Goal: Communication & Community: Answer question/provide support

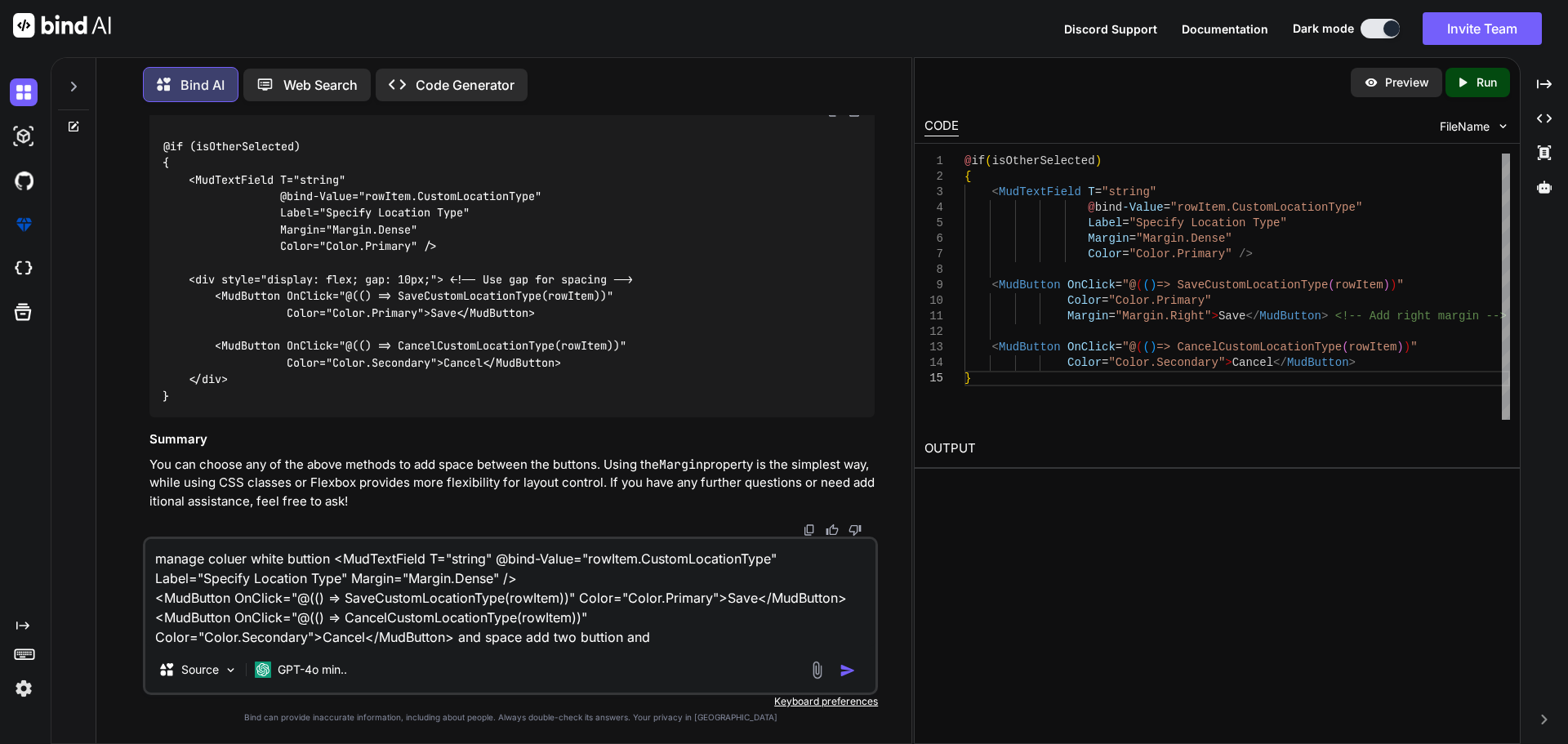
type textarea "x"
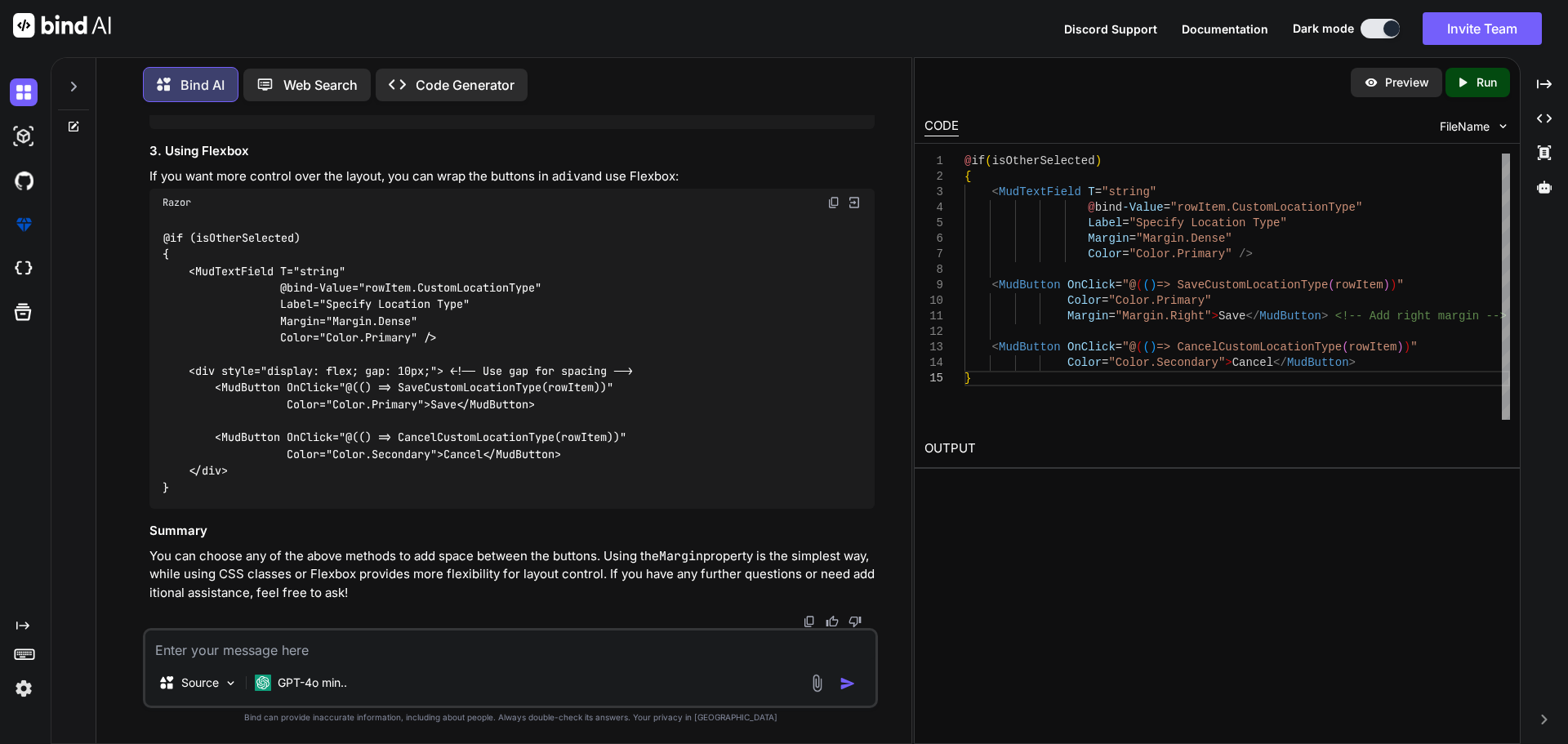
type textarea "manage coluer white buttion <MudTextField T="string" @bind-Value="rowItem.Custo…"
type textarea "x"
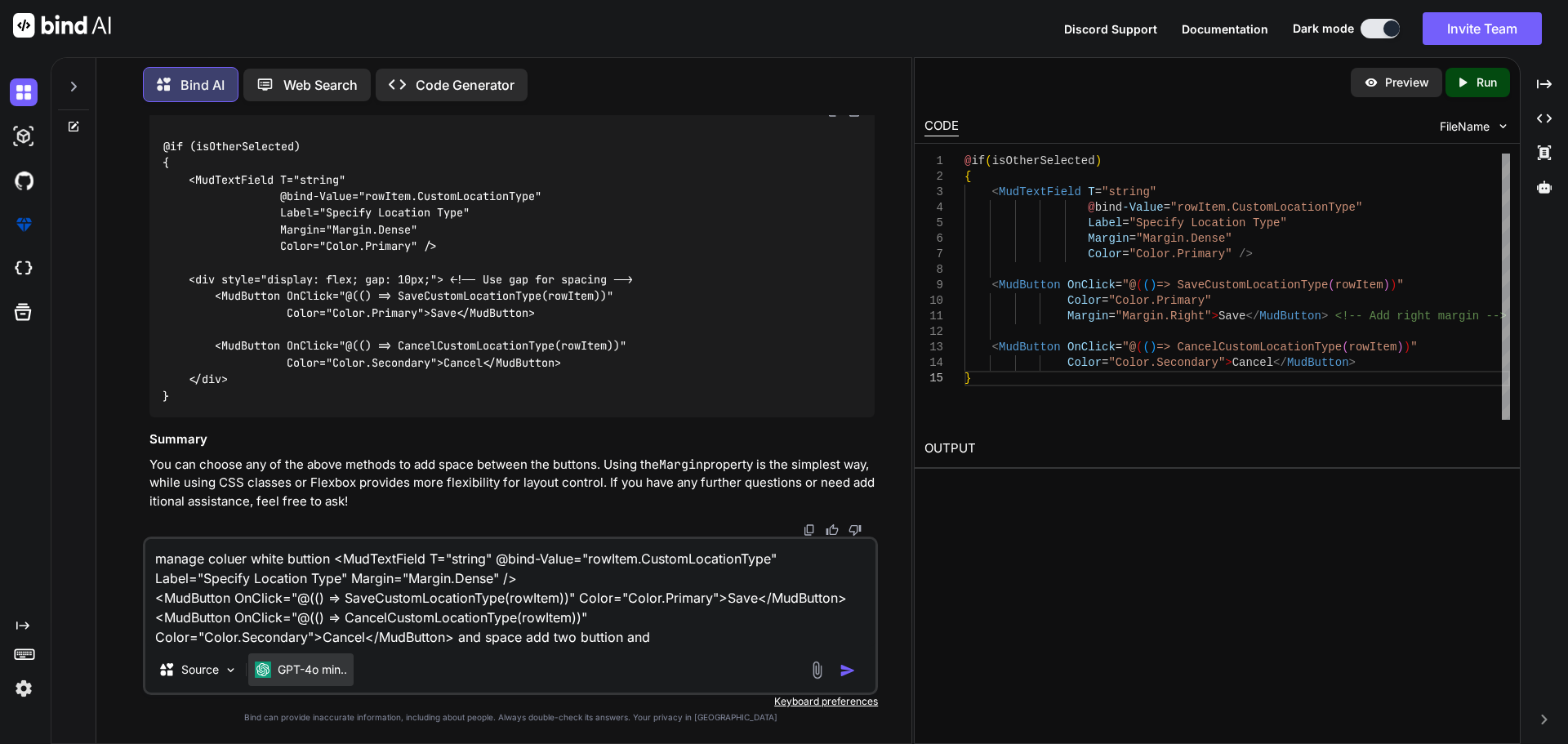
paste textarea "<MudTextField T="string" @bind-Value="rowItem.CustomLocationType" Label="Specif…"
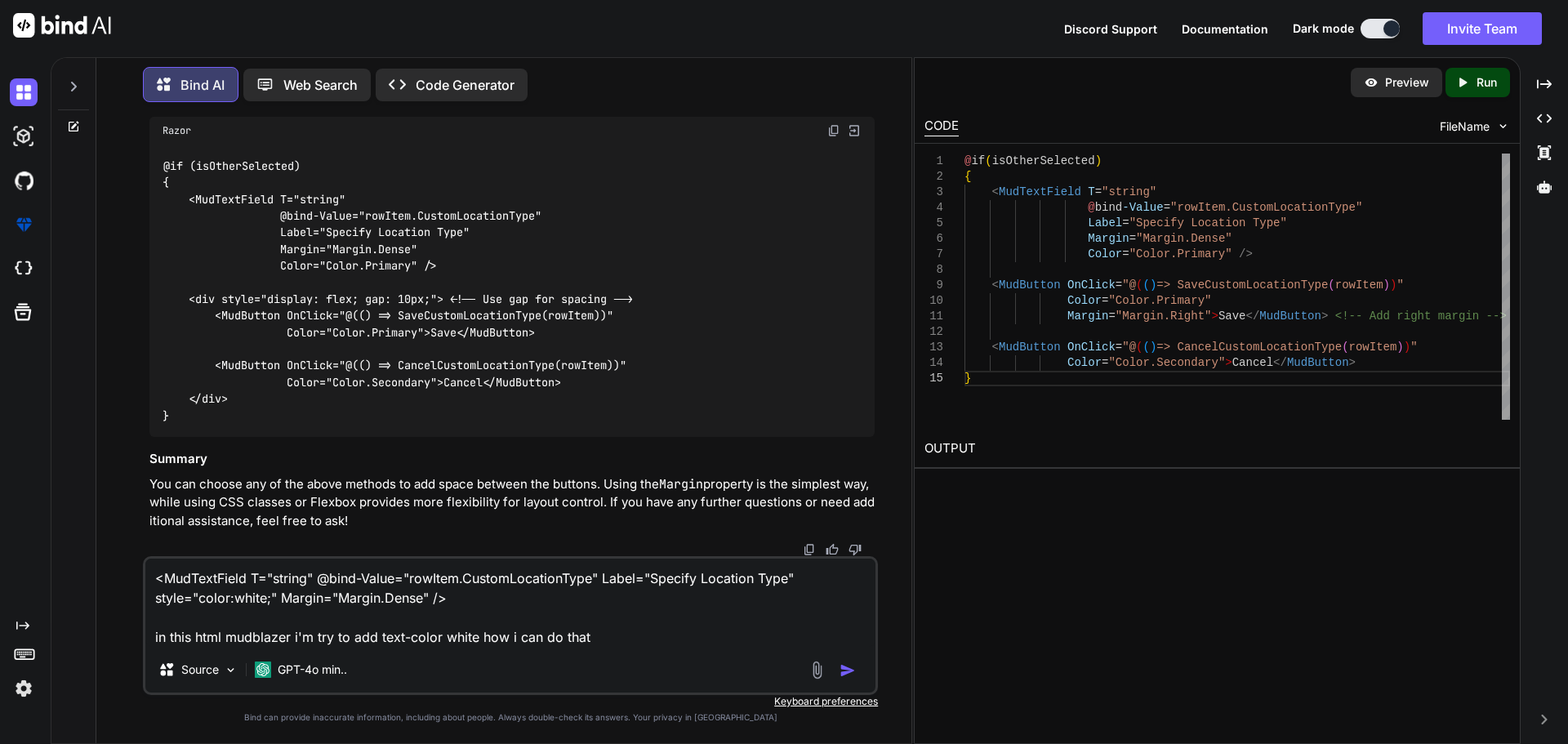
type textarea "<MudTextField T="string" @bind-Value="rowItem.CustomLocationType" Label="Specif…"
click at [839, 663] on button "button" at bounding box center [851, 671] width 23 height 16
click at [857, 676] on button "button" at bounding box center [851, 671] width 23 height 16
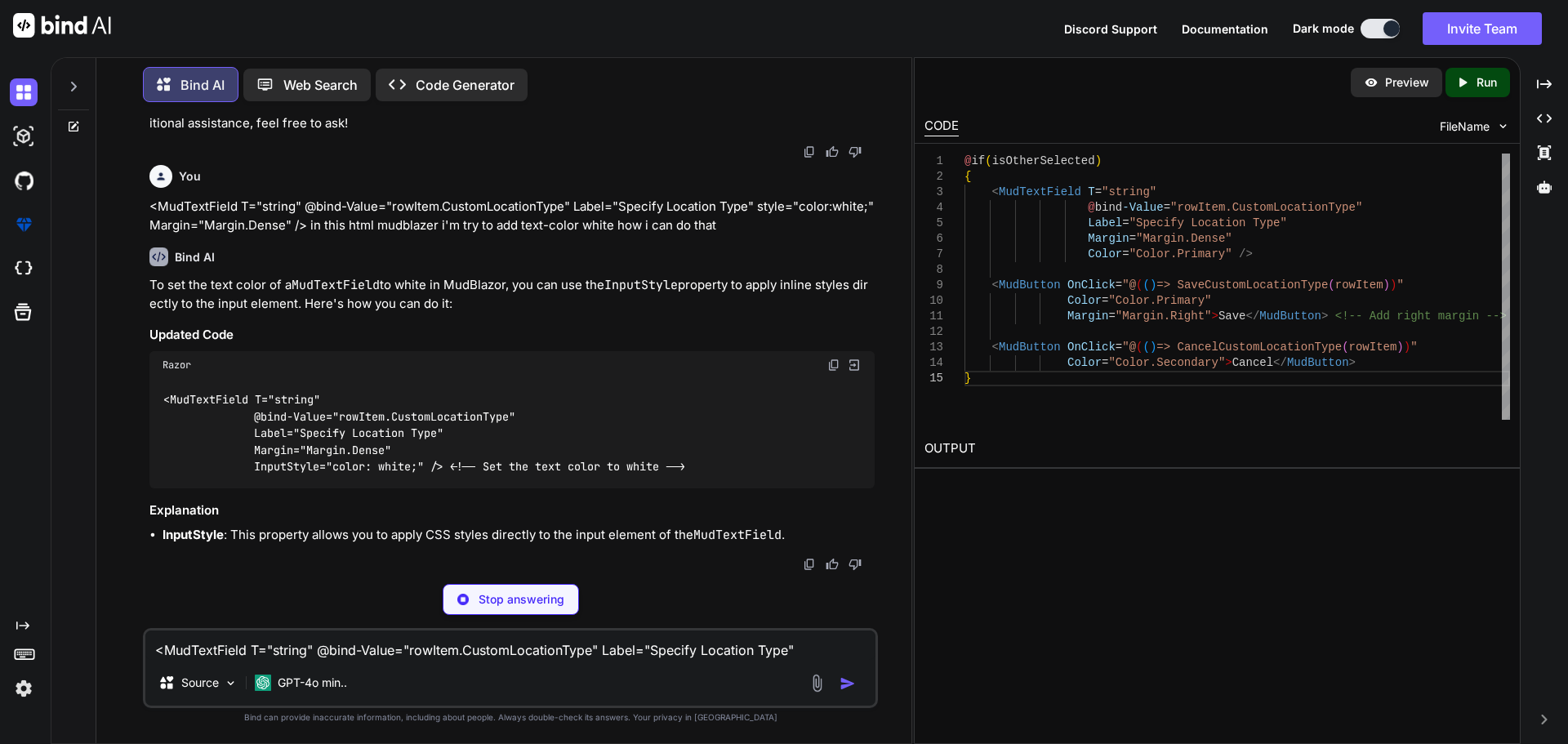
scroll to position [60346, 0]
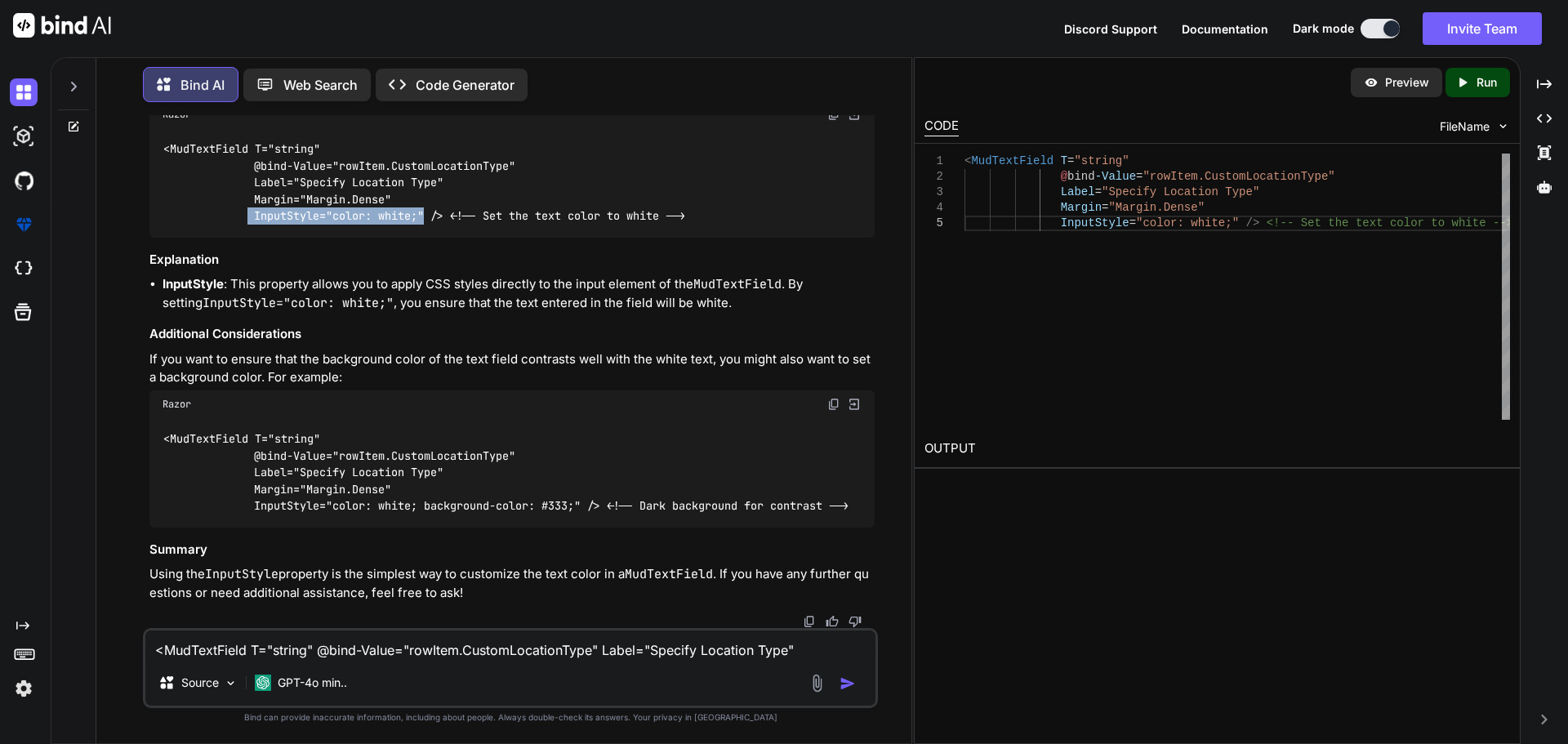
drag, startPoint x: 428, startPoint y: 469, endPoint x: 251, endPoint y: 475, distance: 177.1
click at [251, 238] on div "<MudTextField T="string" @bind-Value="rowItem.CustomLocationType" Label="Specif…" at bounding box center [512, 183] width 725 height 110
copy code "InputStyle="color: white;""
click at [355, 636] on textarea "<MudTextField T="string" @bind-Value="rowItem.CustomLocationType" Label="Specif…" at bounding box center [511, 645] width 730 height 29
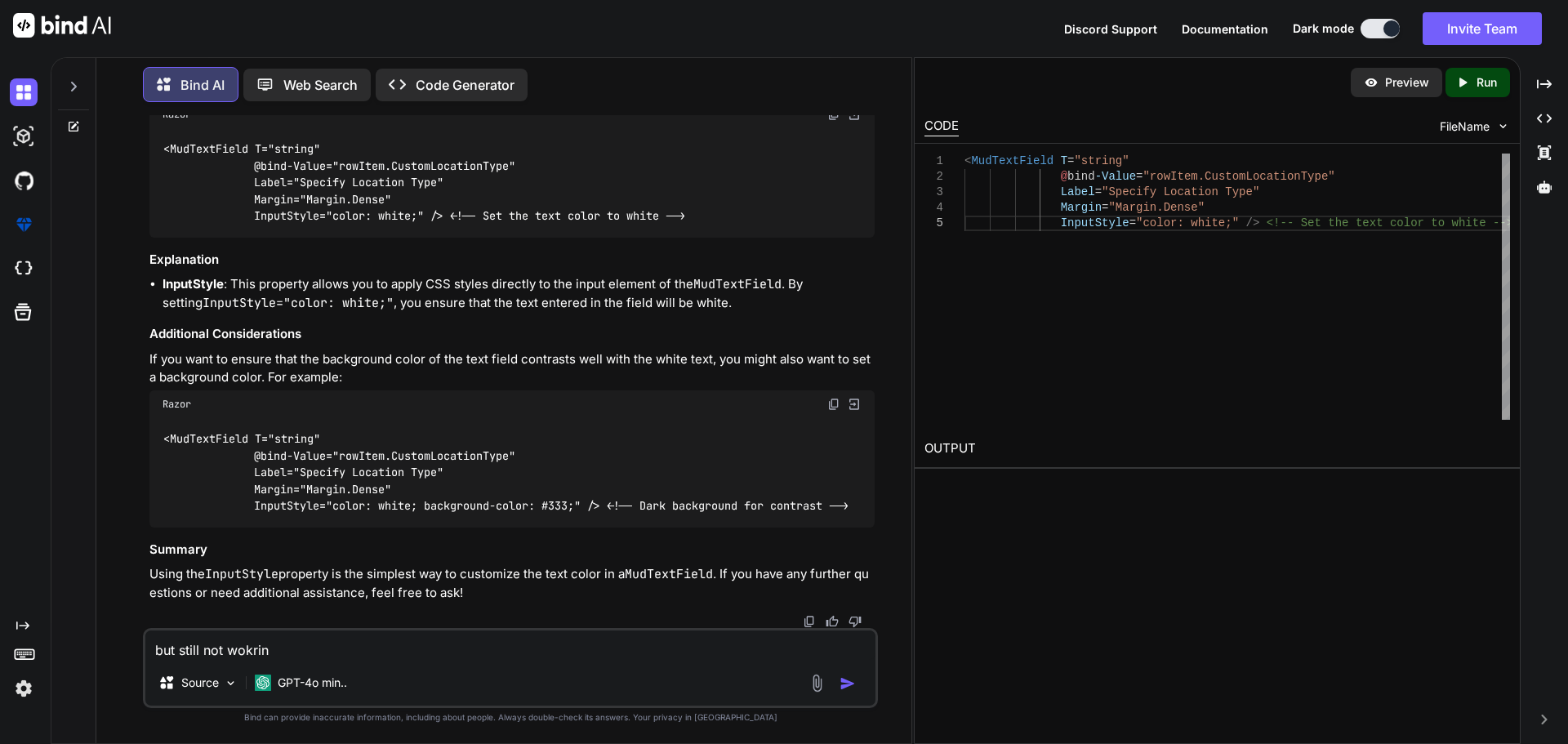
type textarea "but still not wokring"
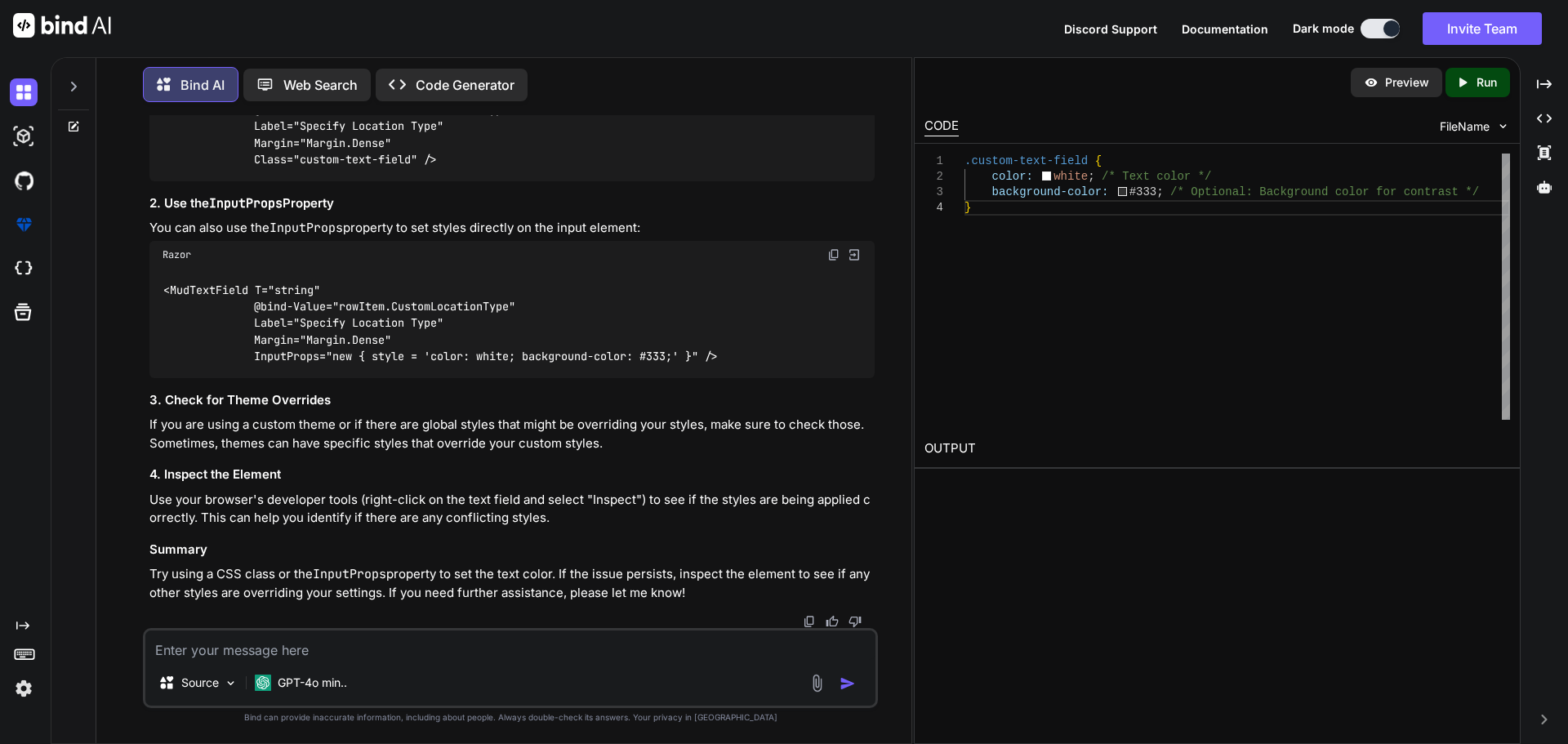
scroll to position [61649, 0]
drag, startPoint x: 249, startPoint y: 357, endPoint x: 522, endPoint y: 360, distance: 273.0
click at [522, 360] on code "<MudTextField T="string" @bind-Value="rowItem.CustomLocationType" Label="Specif…" at bounding box center [440, 323] width 556 height 83
copy code "InputProps="new { style = 'color: white;"
click at [662, 266] on div "Razor" at bounding box center [512, 255] width 725 height 28
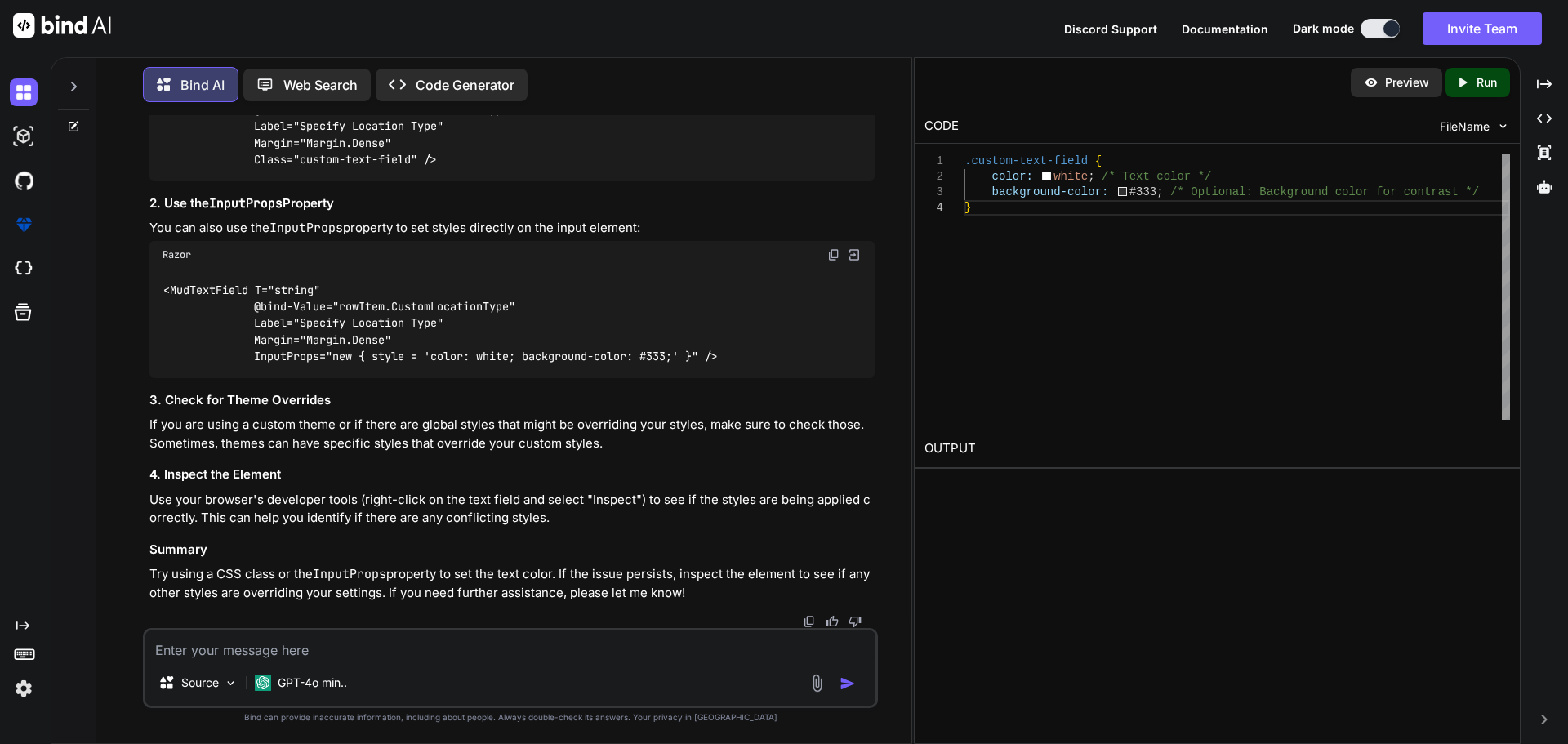
scroll to position [61486, 0]
drag, startPoint x: 425, startPoint y: 322, endPoint x: 243, endPoint y: 330, distance: 182.2
click at [243, 168] on code "<MudTextField T="string" @bind-Value="rowItem.CustomLocationType" Label="Specif…" at bounding box center [342, 126] width 360 height 83
copy code "Class="custom-text-field""
click at [206, 644] on textarea at bounding box center [511, 645] width 730 height 29
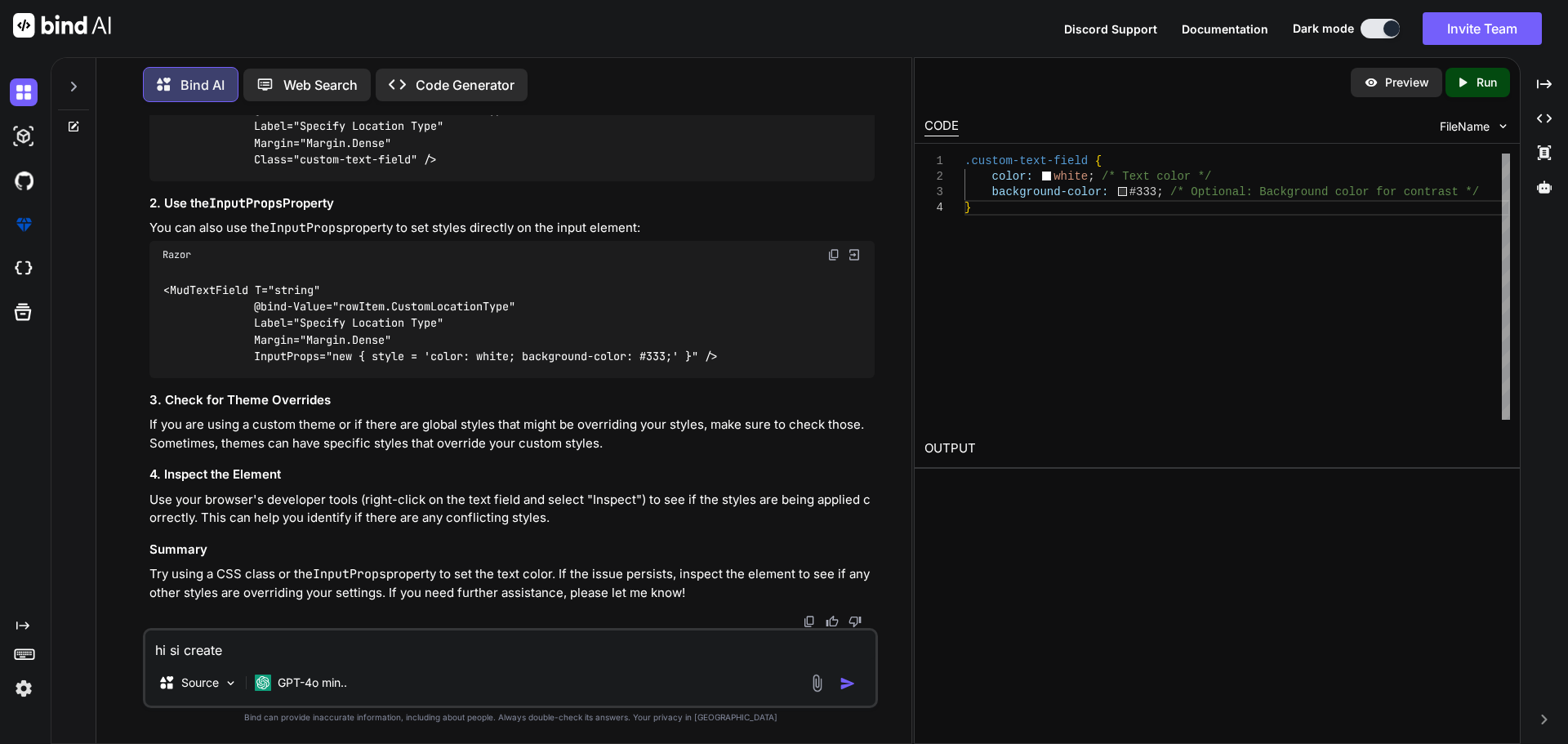
click at [178, 648] on textarea "hi si create" at bounding box center [511, 645] width 730 height 29
click at [179, 648] on textarea "hi si create" at bounding box center [511, 645] width 730 height 29
click at [254, 658] on textarea "hi sir create" at bounding box center [511, 645] width 730 height 29
paste textarea "Add Location and Location Type Patient chart page Add Location and Location Typ…"
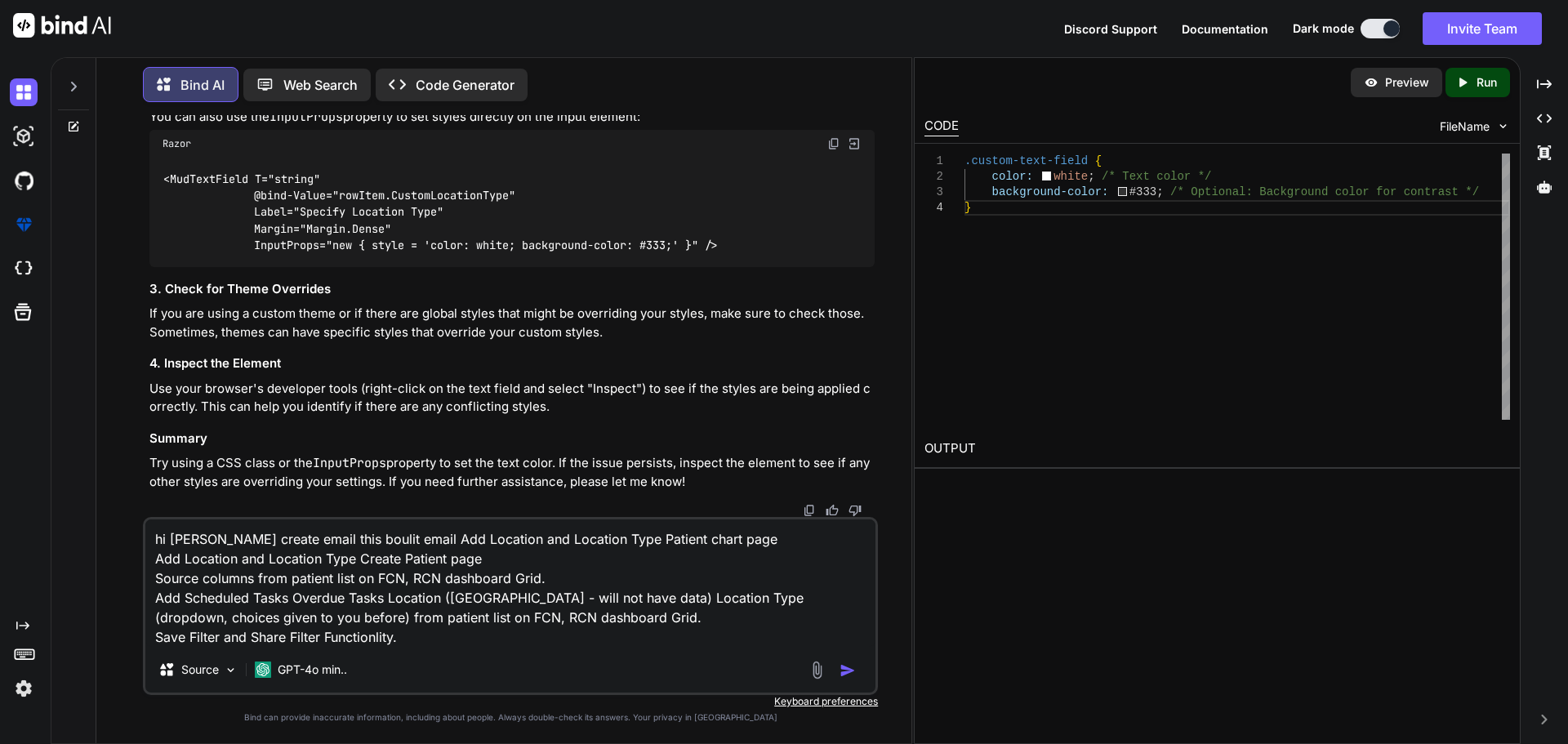
type textarea "hi [PERSON_NAME] create email this boulit email Add Location and Location Type …"
drag, startPoint x: 254, startPoint y: 658, endPoint x: 841, endPoint y: 672, distance: 587.2
click at [841, 672] on img "button" at bounding box center [847, 671] width 16 height 16
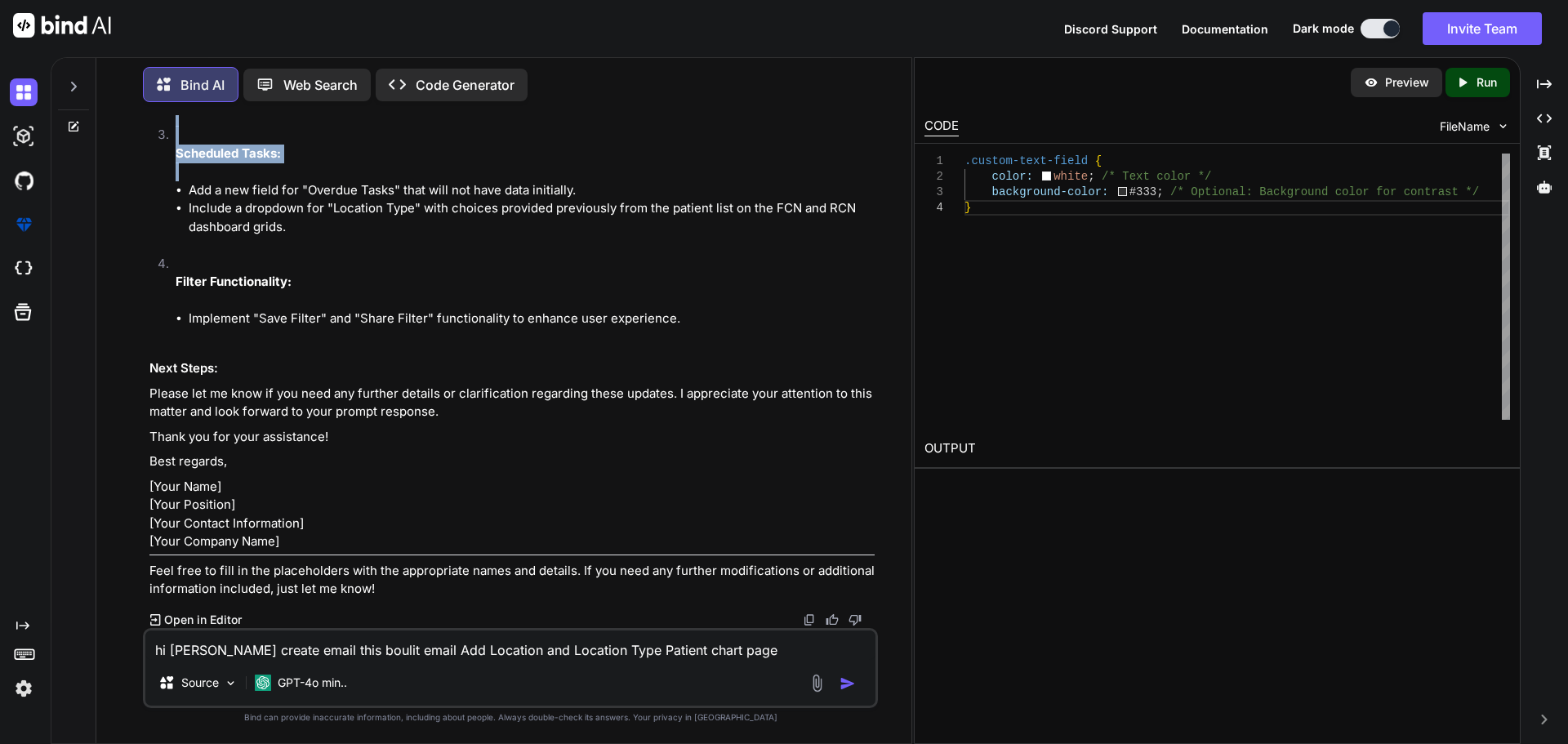
scroll to position [62578, 0]
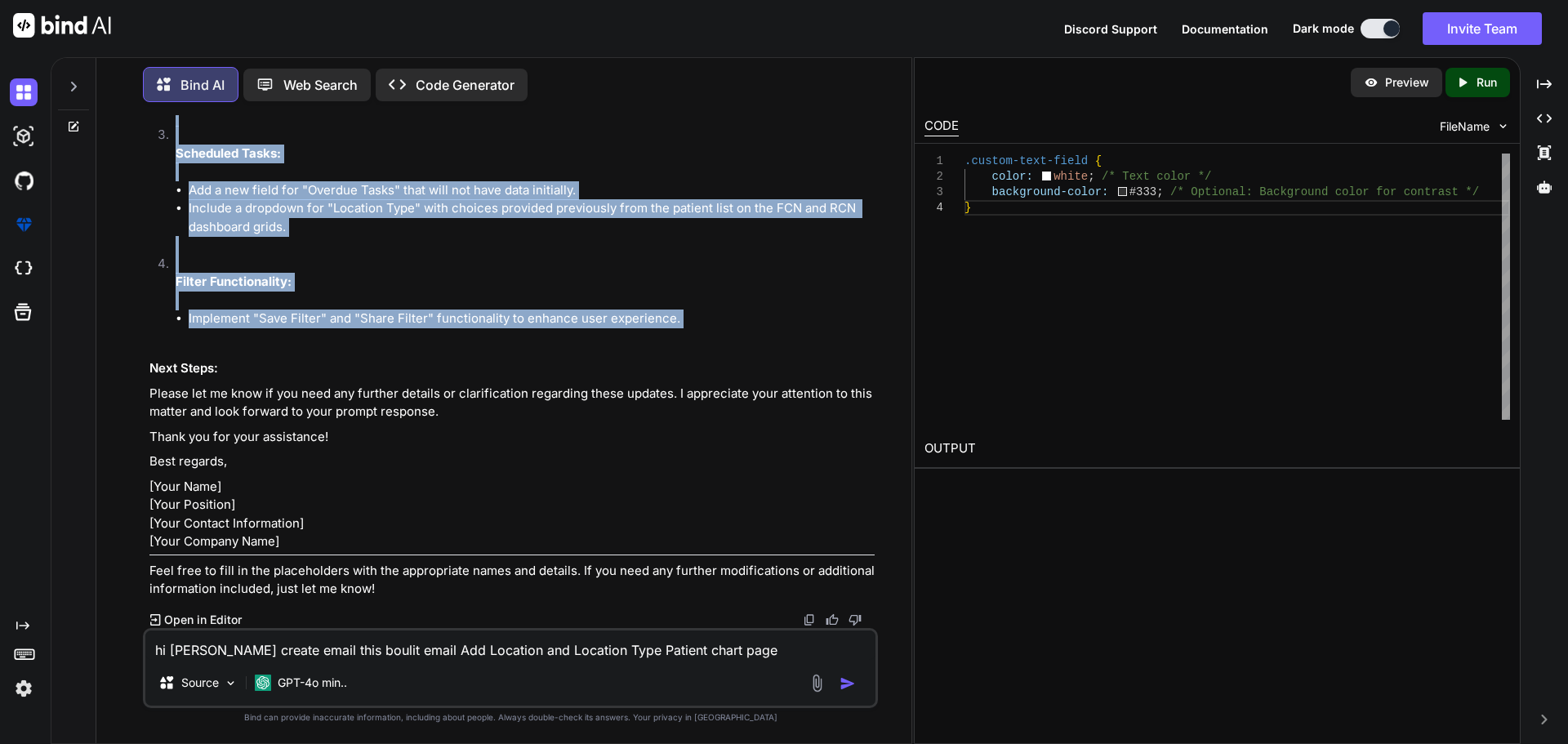
drag, startPoint x: 149, startPoint y: 168, endPoint x: 726, endPoint y: 505, distance: 668.2
click at [726, 505] on div "Certainly! Below is a draft email that you can use to communicate the requireme…" at bounding box center [512, 138] width 725 height 921
copy div "Updates Required: Add Location and Location Type: Patient Chart Page: Implement…"
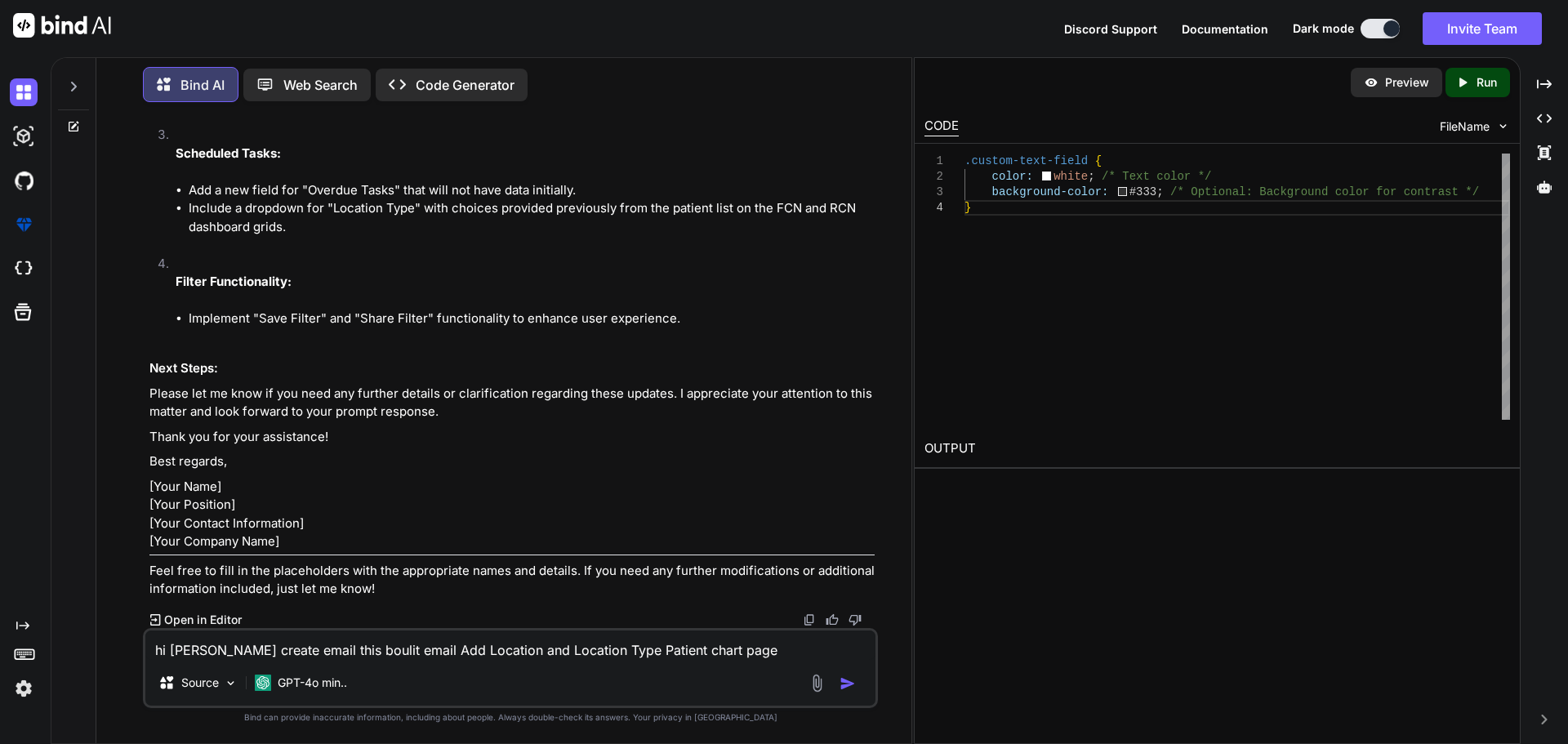
scroll to position [62727, 0]
click at [347, 638] on textarea "hi [PERSON_NAME] create email this boulit email Add Location and Location Type …" at bounding box center [511, 645] width 730 height 29
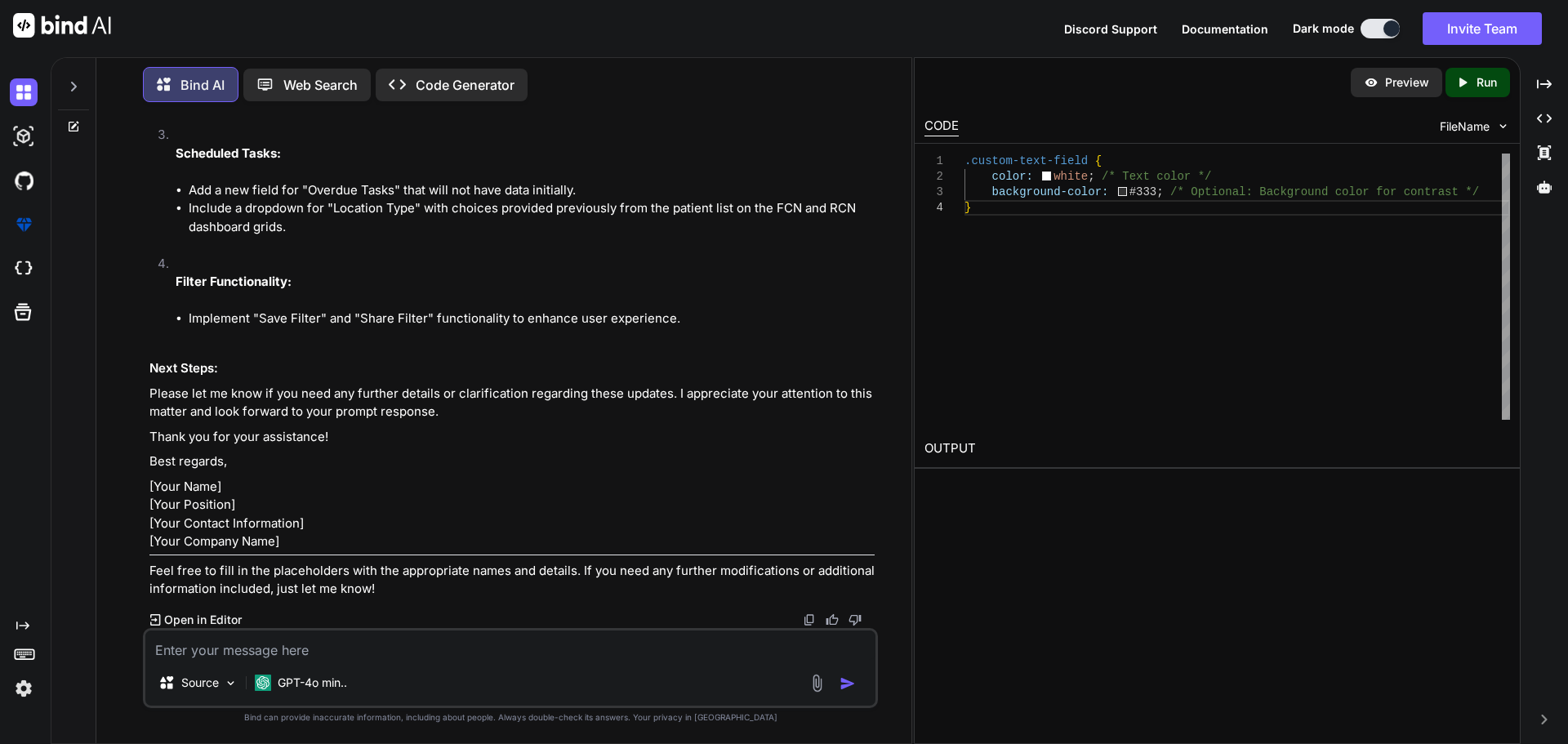
paste textarea "Loremip Dolorsit: 1. Ame Consecte adi Elitsedd Eius: • Tempori Utlab Etdo: m Al…"
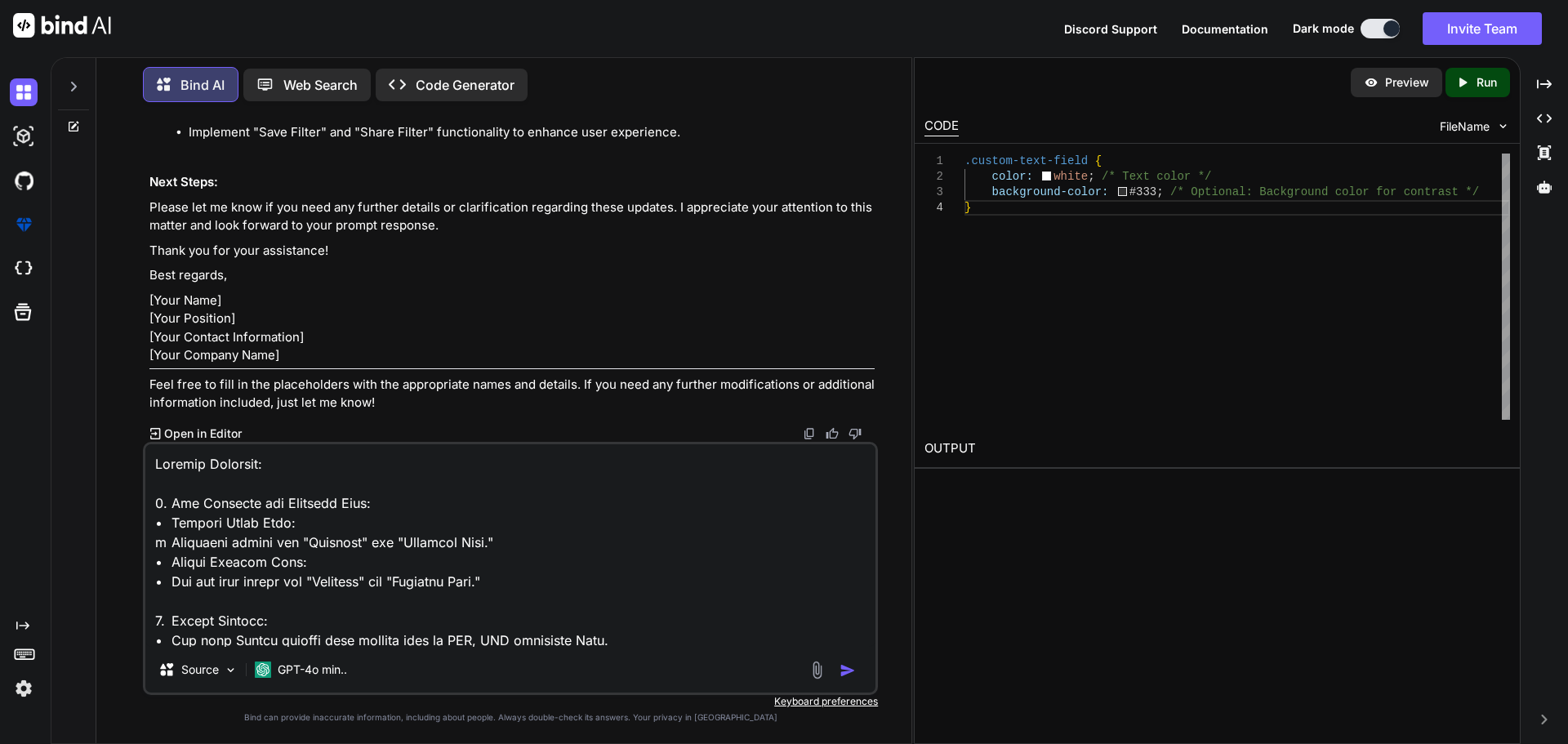
scroll to position [394, 0]
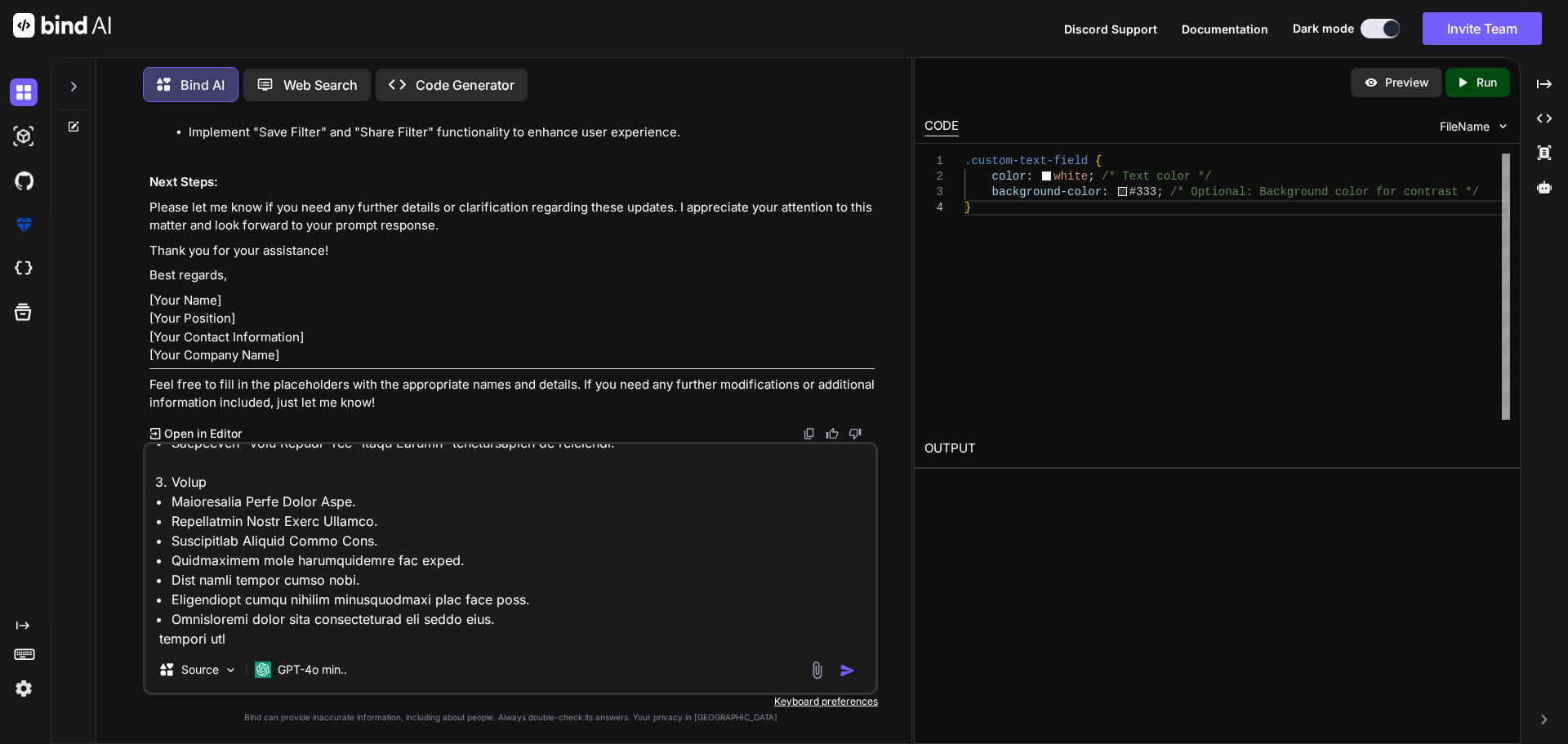
type textarea "Loremip Dolorsit: 1. Ame Consecte adi Elitsedd Eius: • Tempori Utlab Etdo: m Al…"
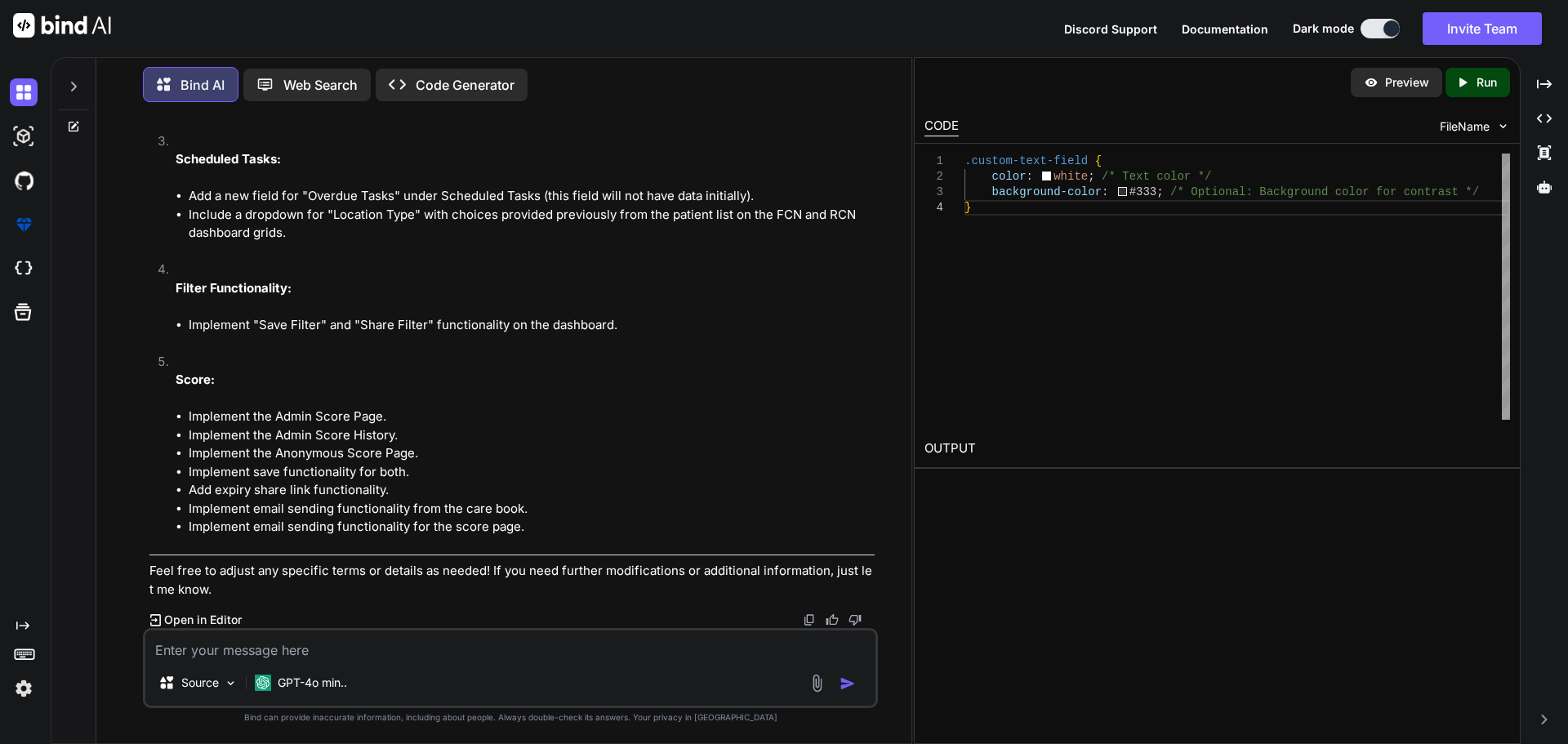
scroll to position [63633, 0]
drag, startPoint x: 688, startPoint y: 355, endPoint x: 188, endPoint y: 349, distance: 500.0
click at [188, 114] on li "Hide the source columns from the patient list on the FCN and RCN dashboard grid…" at bounding box center [531, 104] width 686 height 19
copy li "Hide the source columns from the patient list on the FCN and RCN dashboard grid…"
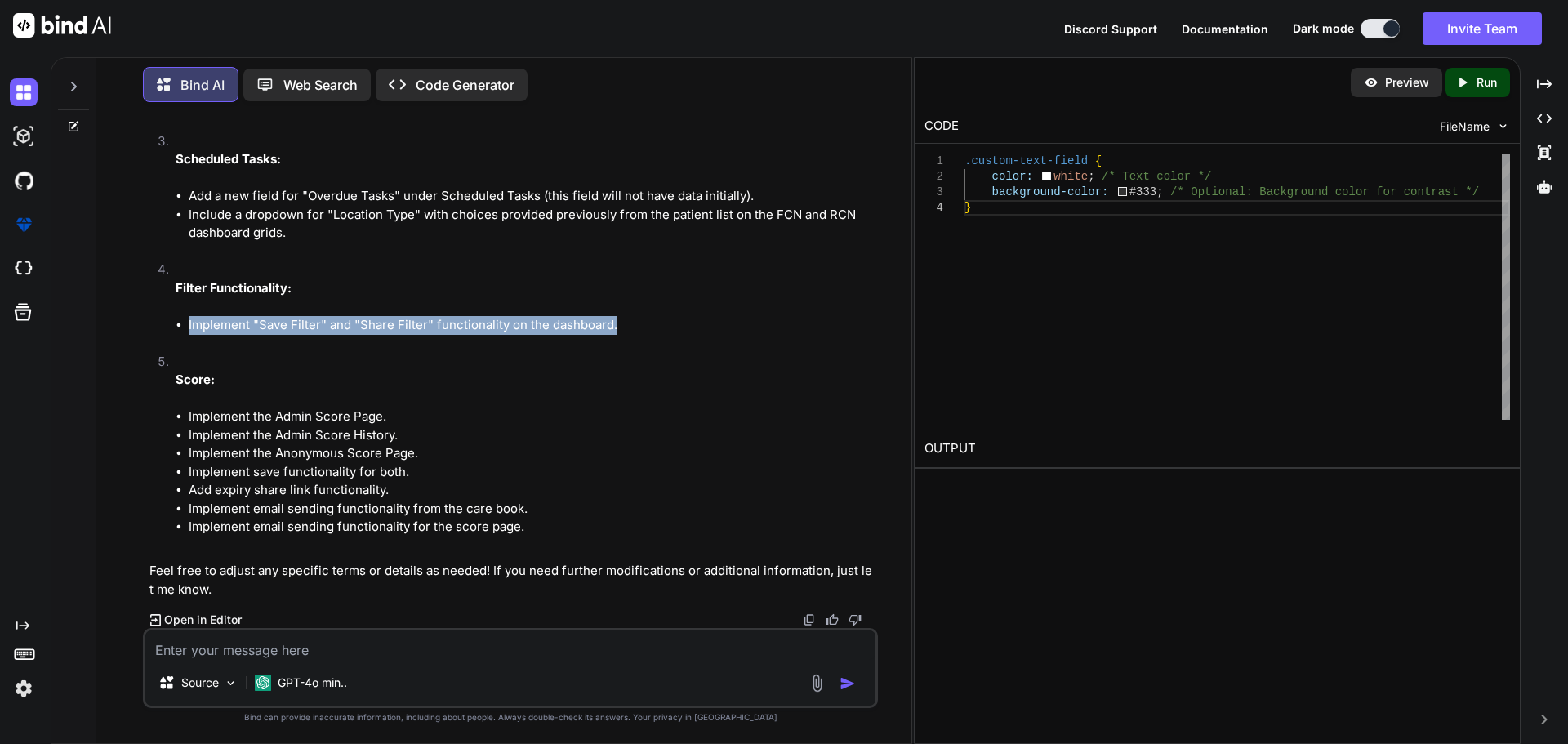
drag, startPoint x: 619, startPoint y: 325, endPoint x: 184, endPoint y: 333, distance: 435.1
click at [184, 333] on ul "Implement "Save Filter" and "Share Filter" functionality on the dashboard." at bounding box center [525, 325] width 699 height 19
copy li "Implement "Save Filter" and "Share Filter" functionality on the dashboard."
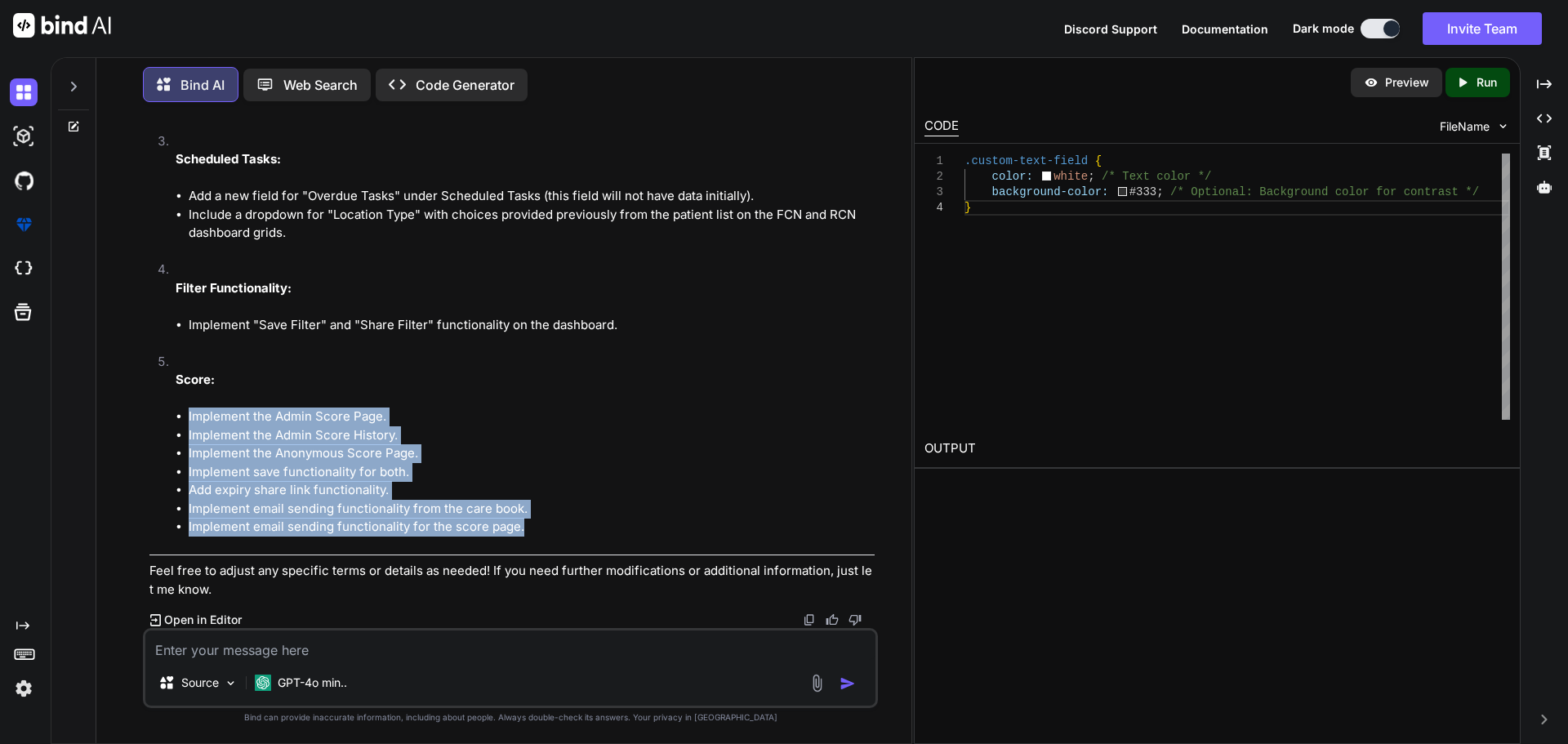
drag, startPoint x: 529, startPoint y: 531, endPoint x: 182, endPoint y: 424, distance: 363.1
click at [182, 424] on ul "Implement the Admin Score Page. Implement the Admin Score History. Implement th…" at bounding box center [525, 472] width 699 height 130
copy ul "Implement the Admin Score Page. Implement the Admin Score History. Implement th…"
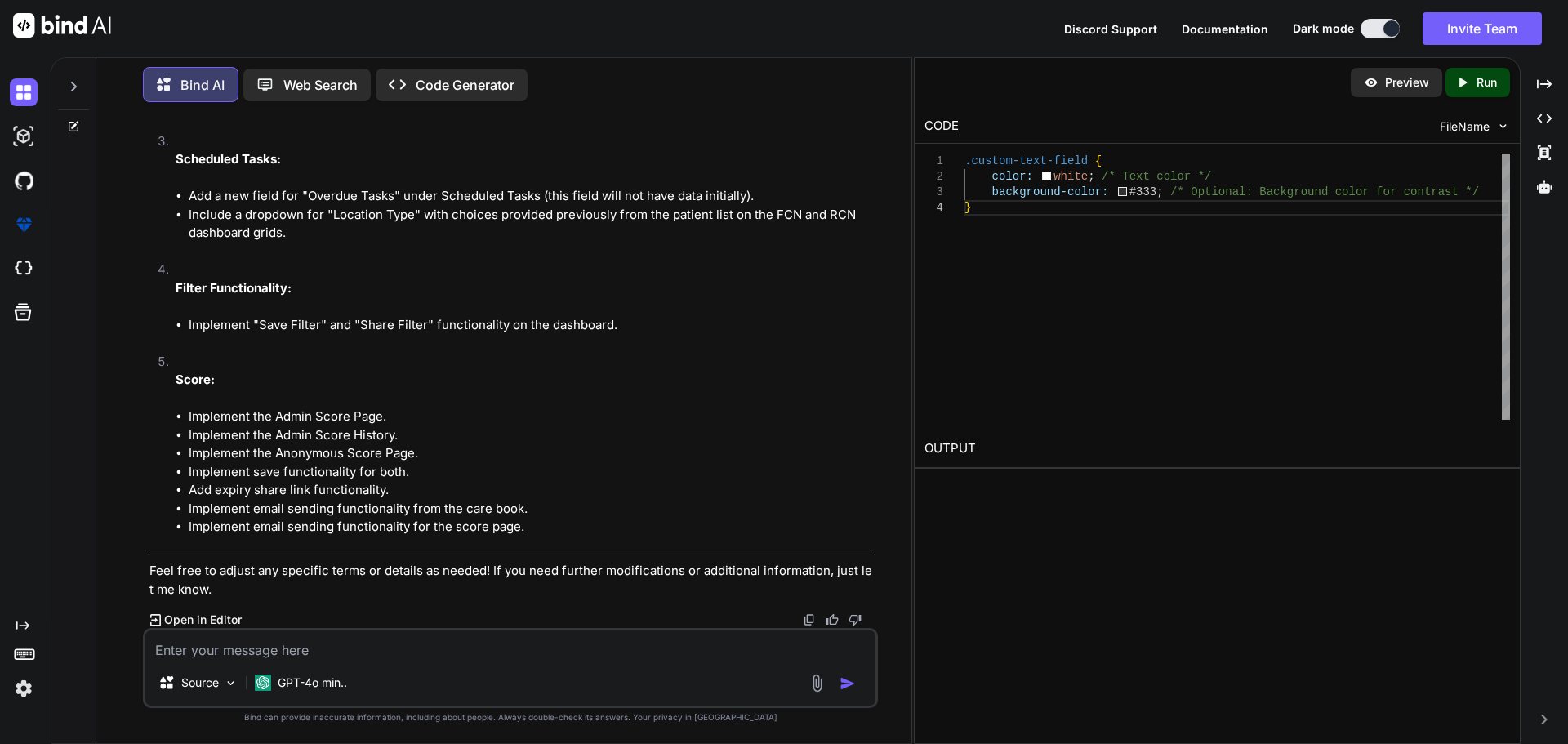
click at [311, 644] on textarea at bounding box center [511, 645] width 730 height 29
paste textarea "Lo Ips, Dolors ametc adi elit sed doeius Tempori Utlabore: 7. Etd Magnaali eni …"
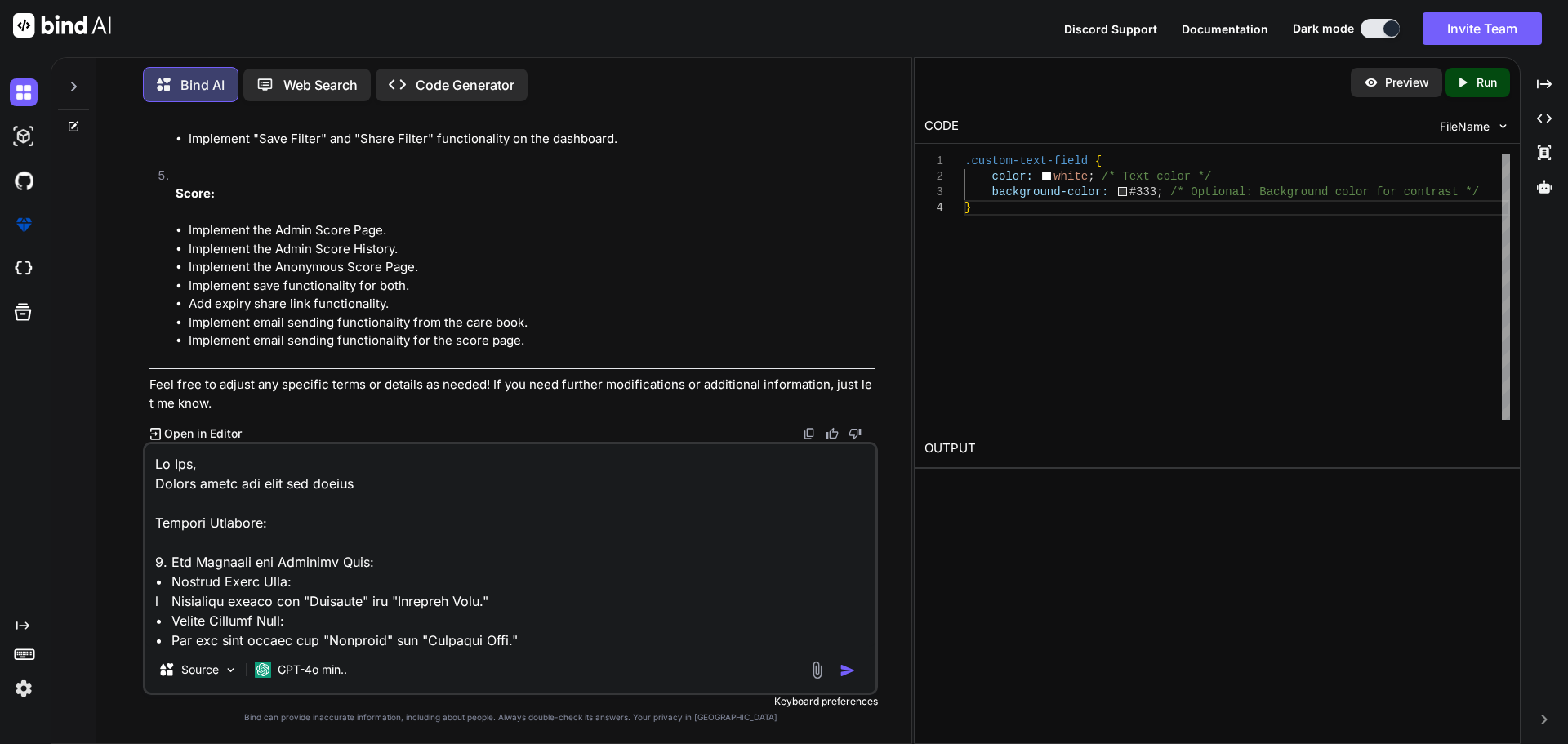
scroll to position [668, 0]
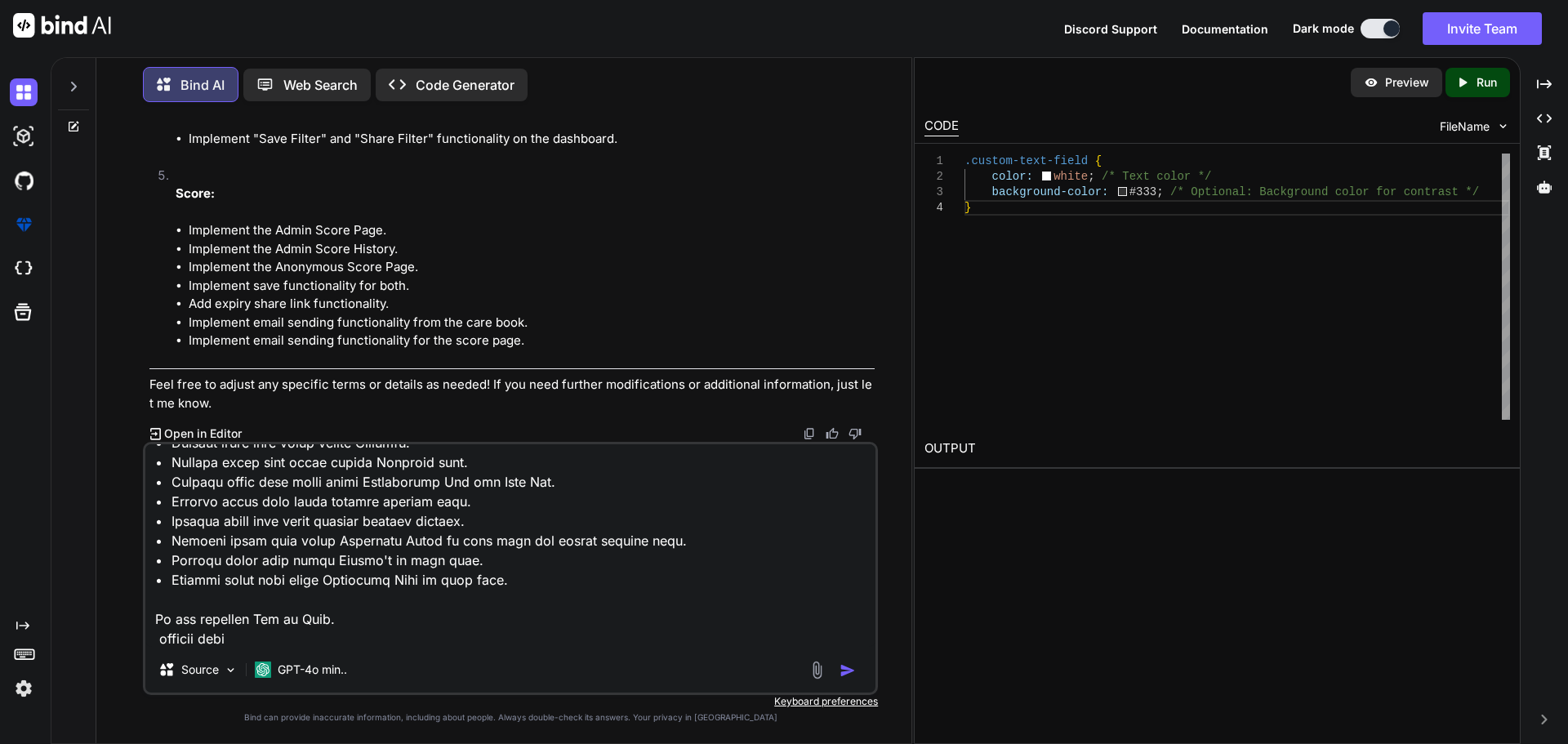
type textarea "Lo Ips, Dolors ametc adi elit sed doeius Tempori Utlabore: 7. Etd Magnaali eni …"
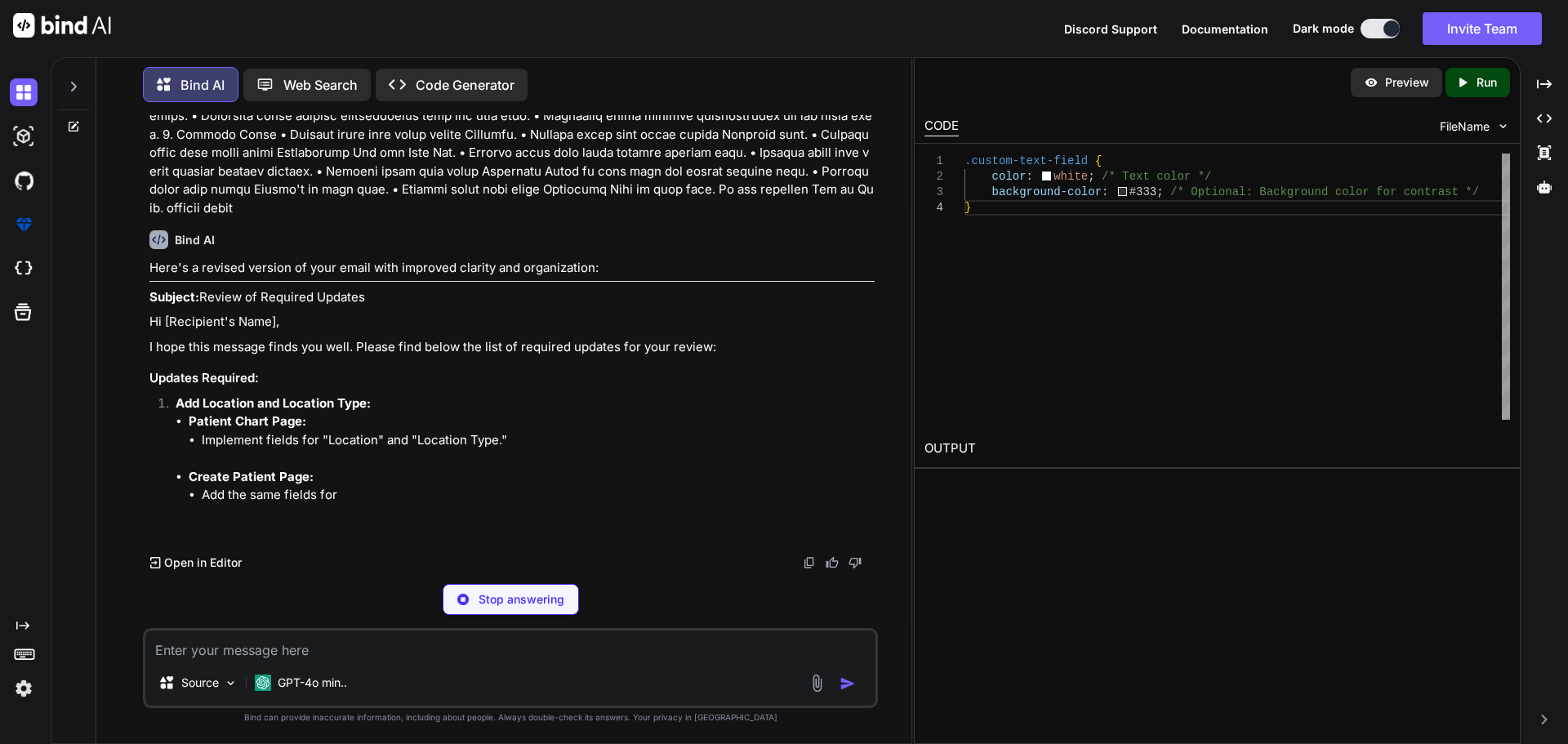
scroll to position [64585, 0]
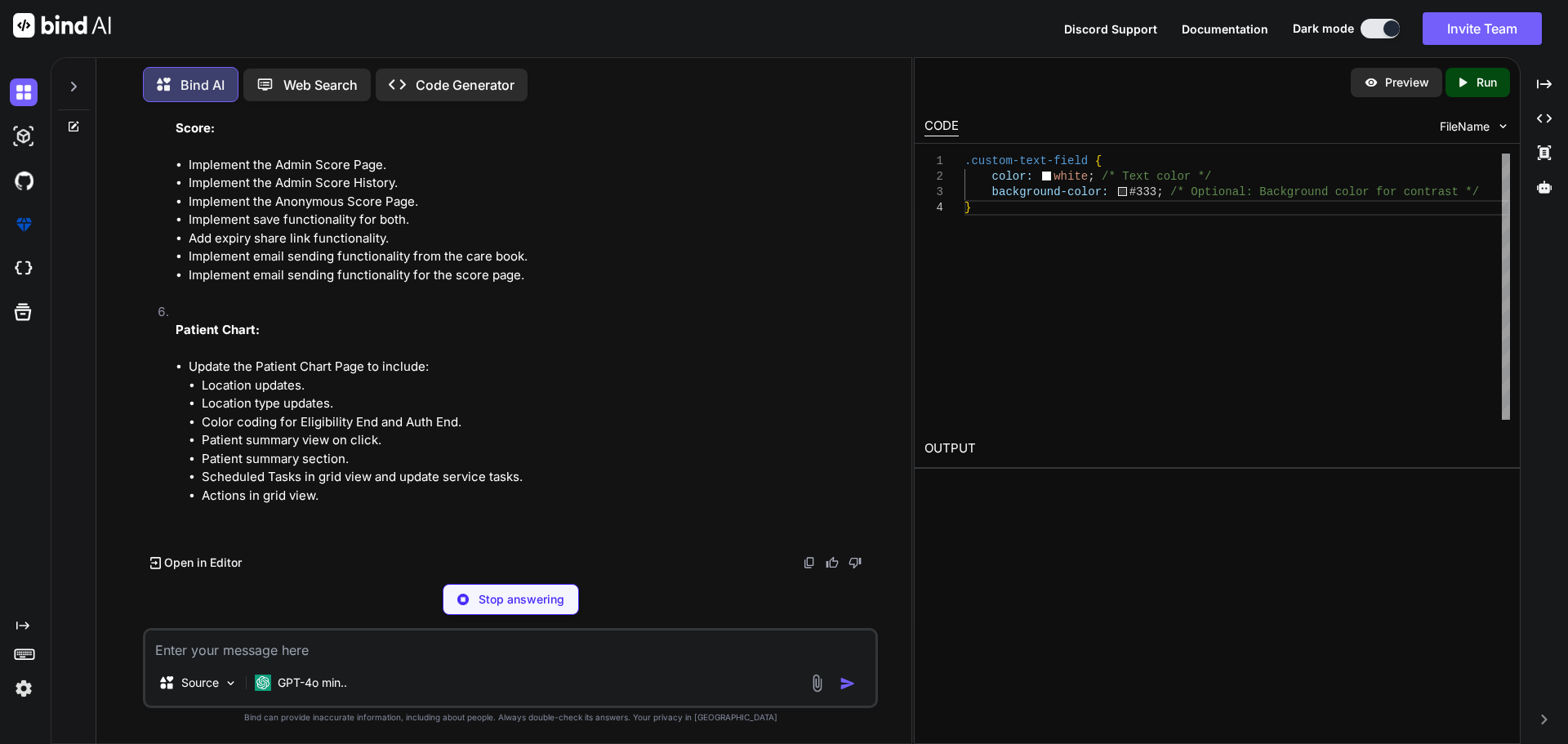
drag, startPoint x: 359, startPoint y: 346, endPoint x: 709, endPoint y: 339, distance: 350.1
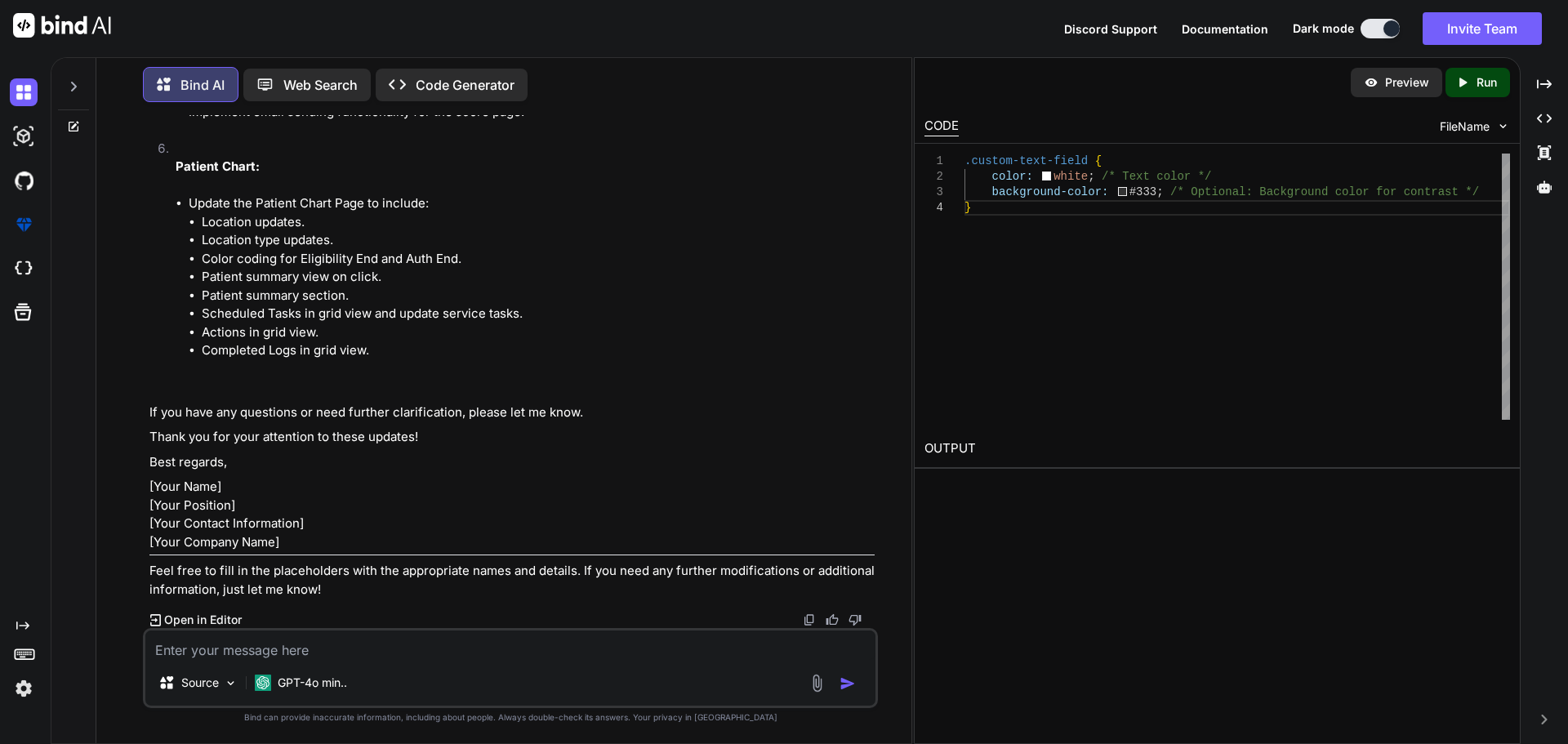
scroll to position [65594, 0]
